Goal: Task Accomplishment & Management: Complete application form

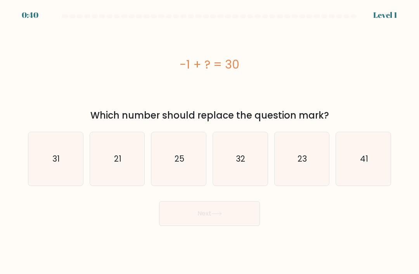
click at [49, 177] on icon "31" at bounding box center [55, 158] width 53 height 53
click at [209, 141] on input "a. 31" at bounding box center [209, 139] width 0 height 4
radio input "true"
click at [217, 226] on button "Next" at bounding box center [209, 213] width 101 height 25
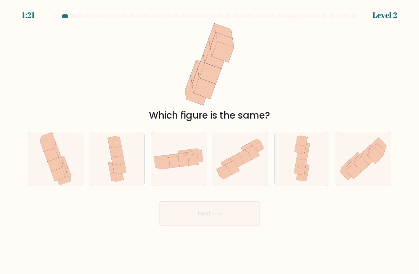
click at [371, 165] on icon at bounding box center [368, 157] width 15 height 15
click at [210, 141] on input "f." at bounding box center [209, 139] width 0 height 4
radio input "true"
click at [240, 220] on button "Next" at bounding box center [209, 213] width 101 height 25
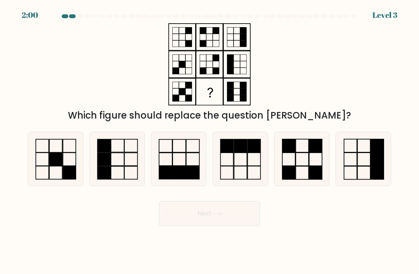
click at [295, 166] on rect at bounding box center [288, 159] width 13 height 13
click at [210, 141] on input "e." at bounding box center [209, 139] width 0 height 4
radio input "true"
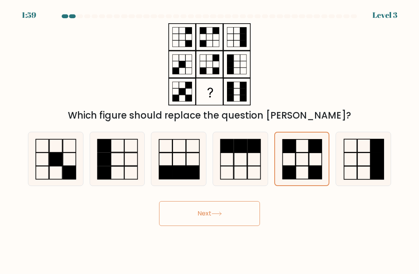
click at [236, 214] on button "Next" at bounding box center [209, 213] width 101 height 25
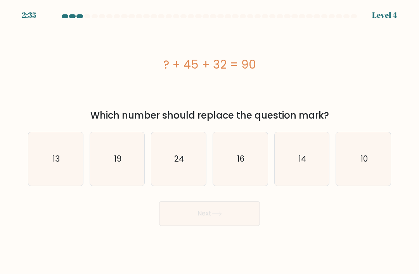
click at [192, 179] on icon "24" at bounding box center [178, 158] width 53 height 53
click at [209, 141] on input "c. 24" at bounding box center [209, 139] width 0 height 4
radio input "true"
click at [235, 224] on button "Next" at bounding box center [209, 213] width 101 height 25
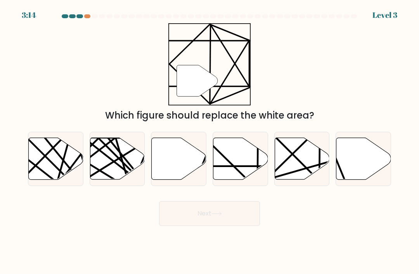
click at [243, 176] on icon at bounding box center [240, 159] width 55 height 42
click at [210, 141] on input "d." at bounding box center [209, 139] width 0 height 4
radio input "true"
click at [226, 215] on button "Next" at bounding box center [209, 213] width 101 height 25
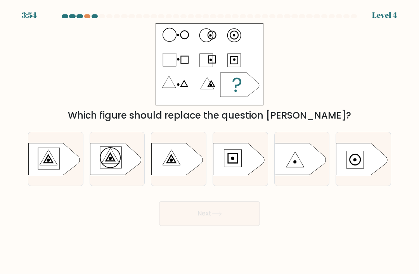
click at [53, 166] on icon at bounding box center [53, 159] width 51 height 32
click at [209, 141] on input "a." at bounding box center [209, 139] width 0 height 4
radio input "true"
click at [232, 221] on button "Next" at bounding box center [209, 213] width 101 height 25
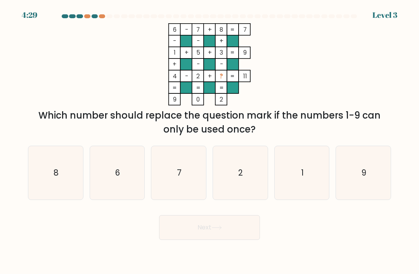
click at [187, 183] on icon "7" at bounding box center [178, 172] width 53 height 53
click at [209, 141] on input "c. 7" at bounding box center [209, 139] width 0 height 4
radio input "true"
click at [223, 228] on button "Next" at bounding box center [209, 227] width 101 height 25
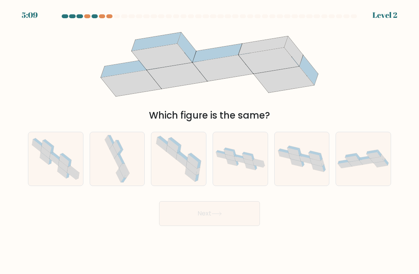
click at [128, 174] on icon at bounding box center [117, 158] width 28 height 53
click at [209, 141] on input "b." at bounding box center [209, 139] width 0 height 4
radio input "true"
click at [241, 222] on button "Next" at bounding box center [209, 213] width 101 height 25
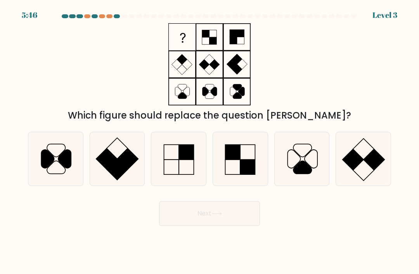
click at [184, 172] on icon at bounding box center [178, 158] width 53 height 53
click at [209, 141] on input "c." at bounding box center [209, 139] width 0 height 4
radio input "true"
click at [233, 218] on button "Next" at bounding box center [209, 213] width 101 height 25
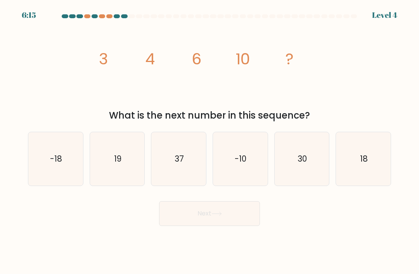
click at [306, 186] on icon "30" at bounding box center [301, 158] width 53 height 53
click at [210, 141] on input "e. 30" at bounding box center [209, 139] width 0 height 4
radio input "true"
click at [240, 216] on button "Next" at bounding box center [209, 213] width 101 height 25
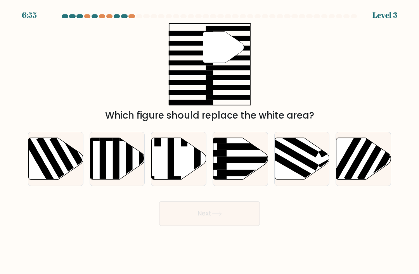
click at [244, 174] on icon at bounding box center [240, 159] width 55 height 42
click at [210, 141] on input "d." at bounding box center [209, 139] width 0 height 4
radio input "true"
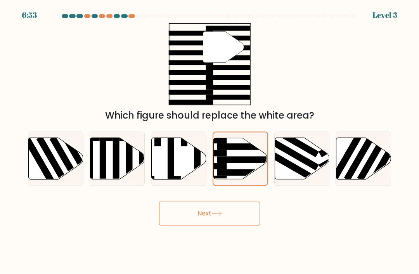
scroll to position [16, 0]
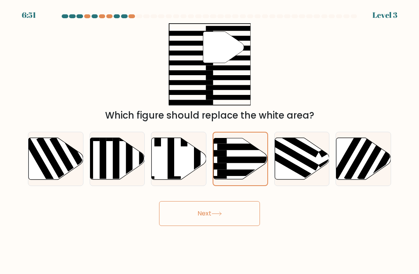
click at [226, 202] on button "Next" at bounding box center [209, 213] width 101 height 25
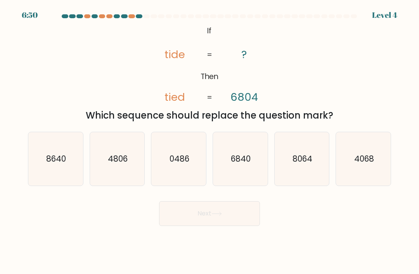
scroll to position [9, 0]
click at [246, 162] on text "6840" at bounding box center [241, 158] width 20 height 11
click at [210, 141] on input "d. 6840" at bounding box center [209, 139] width 0 height 4
radio input "true"
click at [239, 209] on button "Next" at bounding box center [209, 213] width 101 height 25
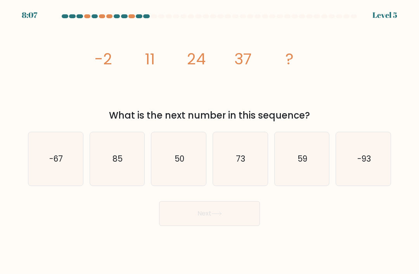
click at [304, 174] on icon "59" at bounding box center [301, 158] width 53 height 53
click at [210, 141] on input "e. 59" at bounding box center [209, 139] width 0 height 4
radio input "true"
click at [250, 212] on button "Next" at bounding box center [209, 213] width 101 height 25
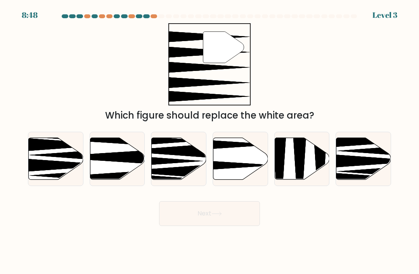
click at [247, 169] on icon at bounding box center [240, 159] width 55 height 42
click at [210, 141] on input "d." at bounding box center [209, 139] width 0 height 4
radio input "true"
click at [239, 209] on button "Next" at bounding box center [209, 213] width 101 height 25
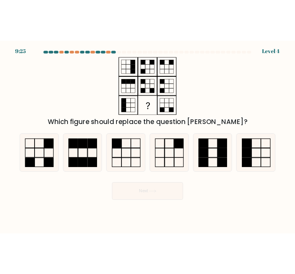
scroll to position [0, 0]
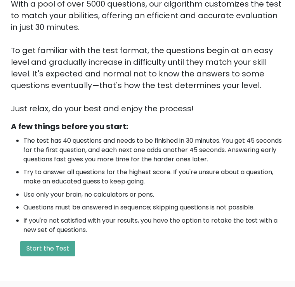
scroll to position [124, 0]
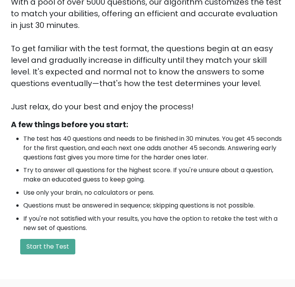
click at [32, 241] on button "Start the Test" at bounding box center [47, 247] width 55 height 16
